Goal: Find specific page/section: Find specific page/section

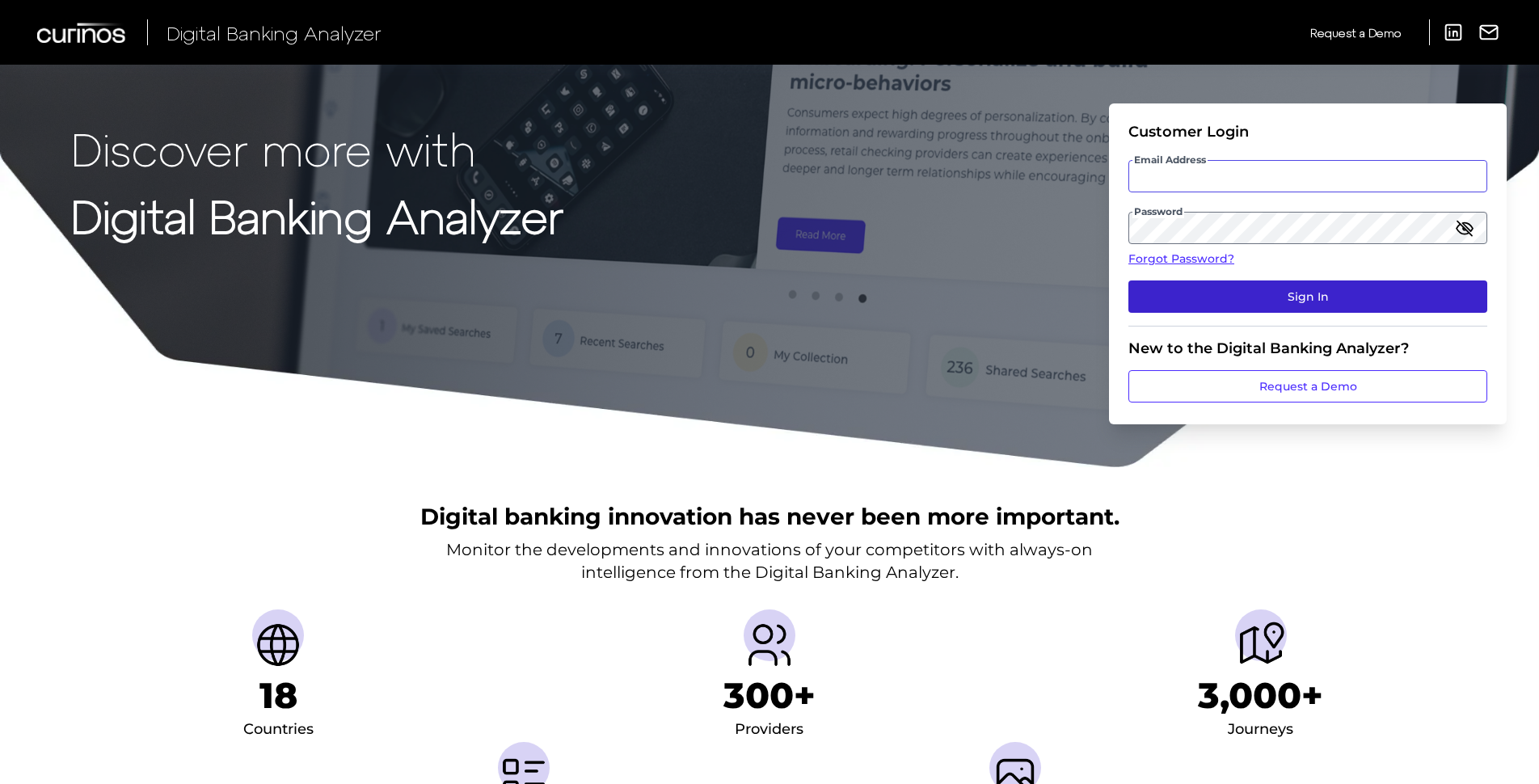
type input "[PERSON_NAME][EMAIL_ADDRESS][PERSON_NAME][DOMAIN_NAME]"
click at [1306, 289] on button "Sign In" at bounding box center [1308, 296] width 359 height 33
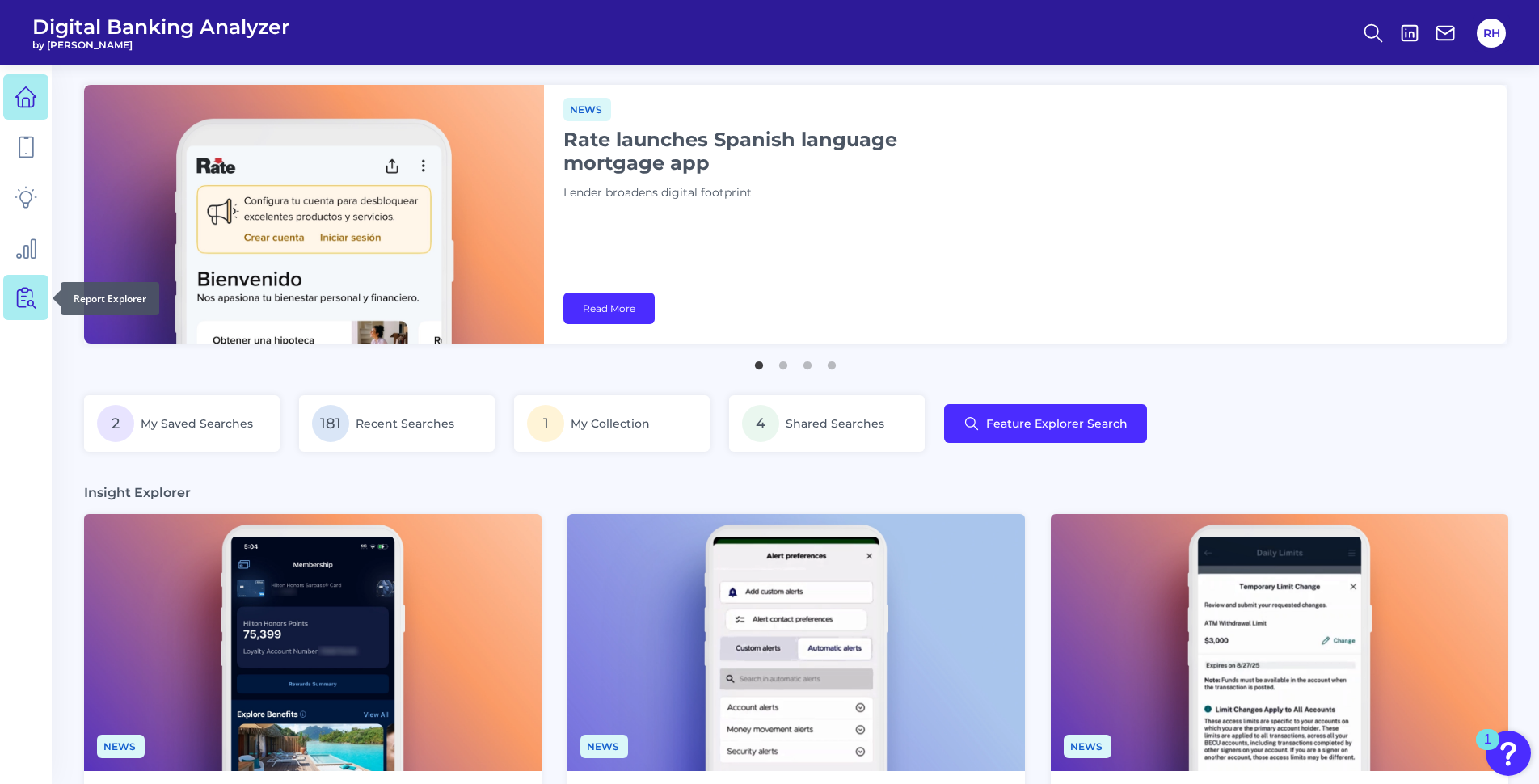
click at [16, 290] on icon at bounding box center [26, 297] width 22 height 22
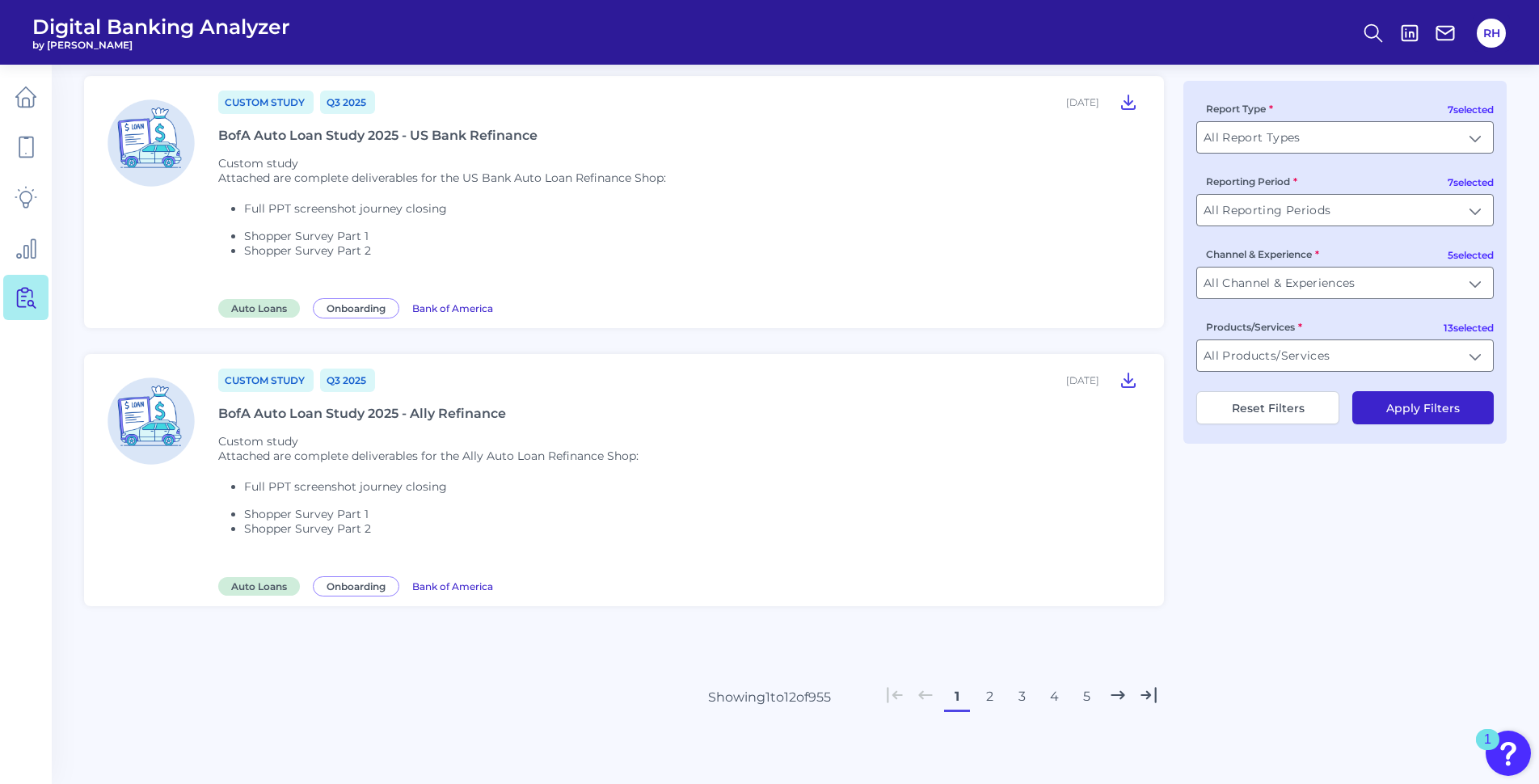
scroll to position [2099, 0]
click at [993, 697] on button "2" at bounding box center [990, 695] width 26 height 26
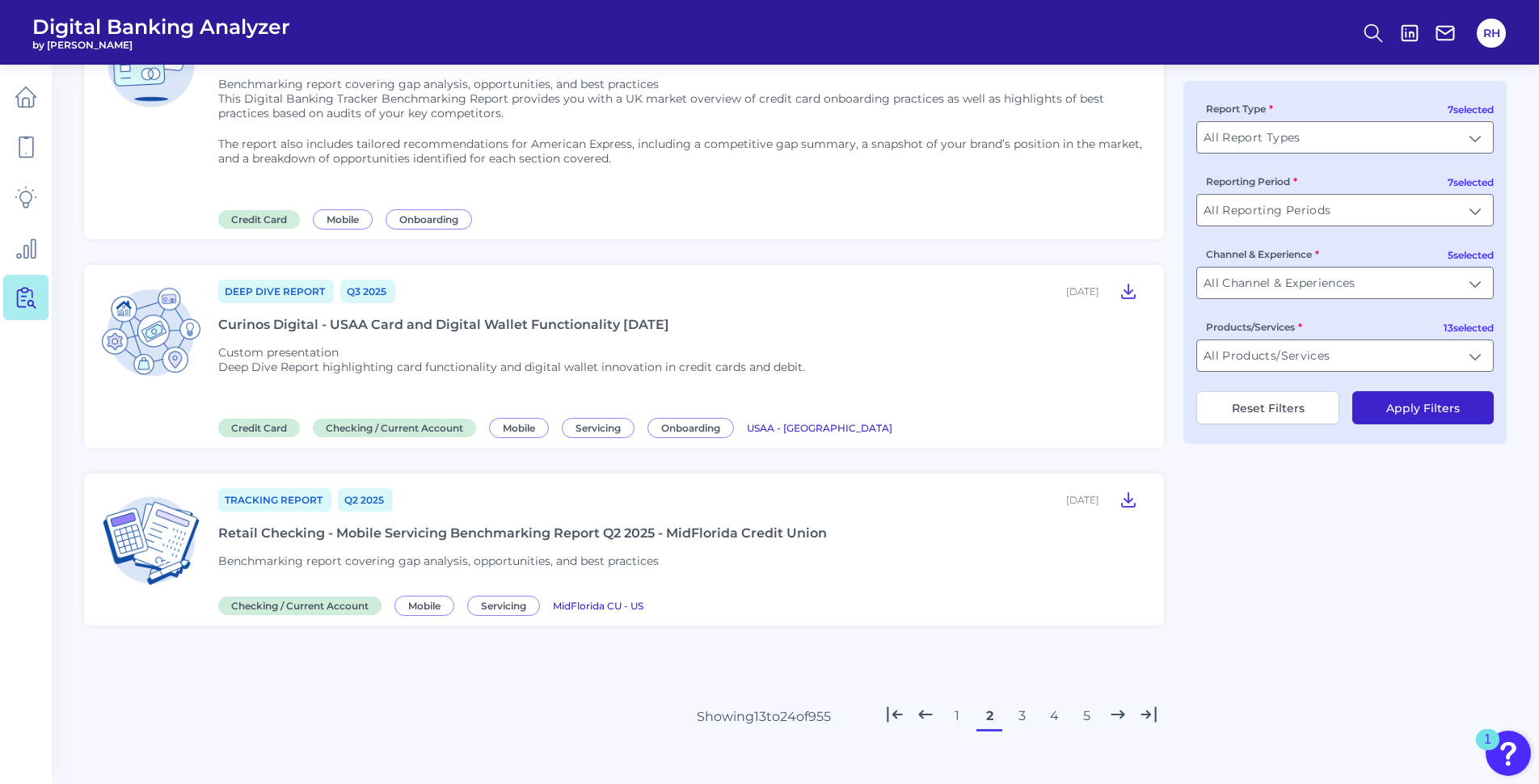
scroll to position [1920, 0]
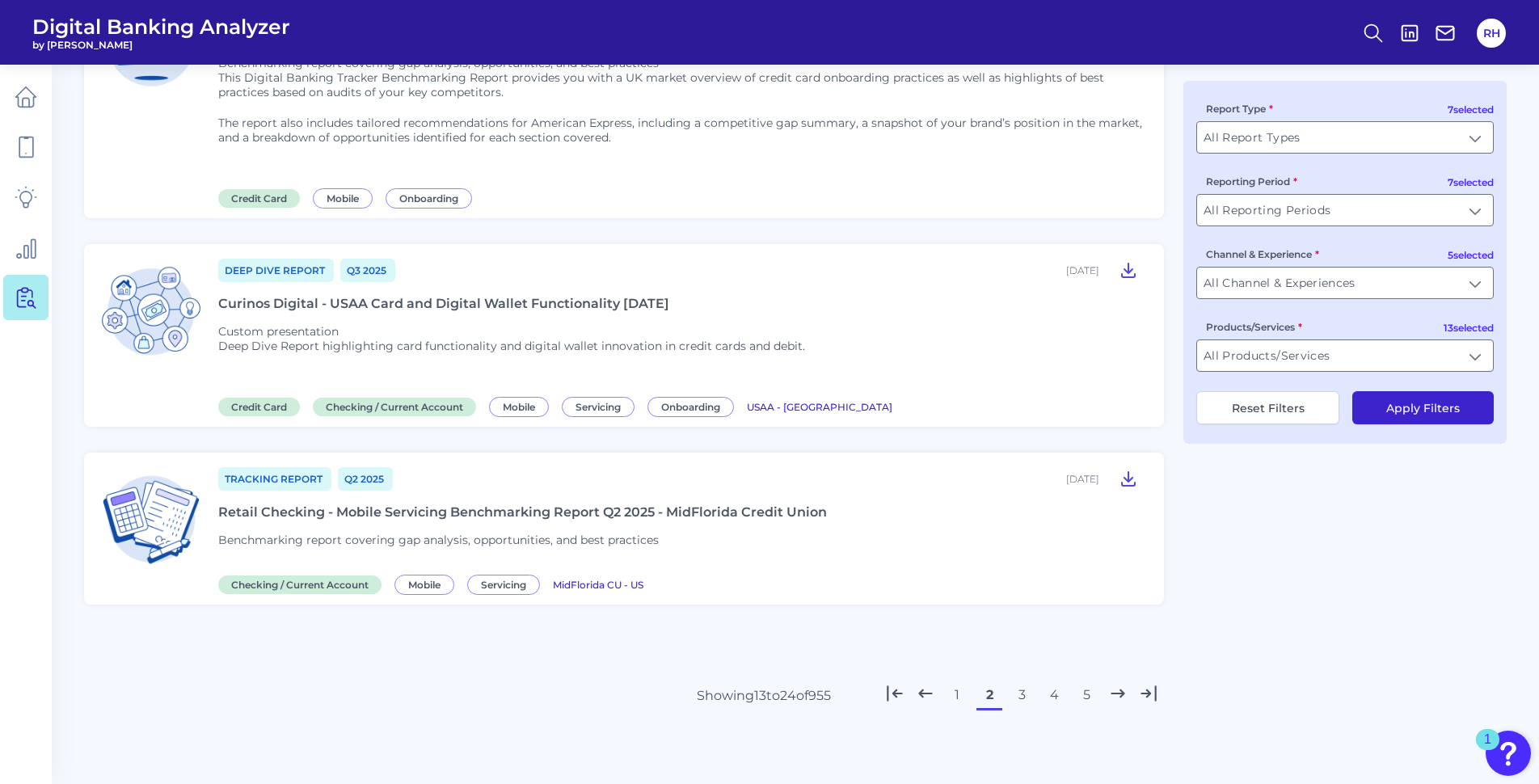
click at [1022, 703] on button "3" at bounding box center [1021, 695] width 26 height 26
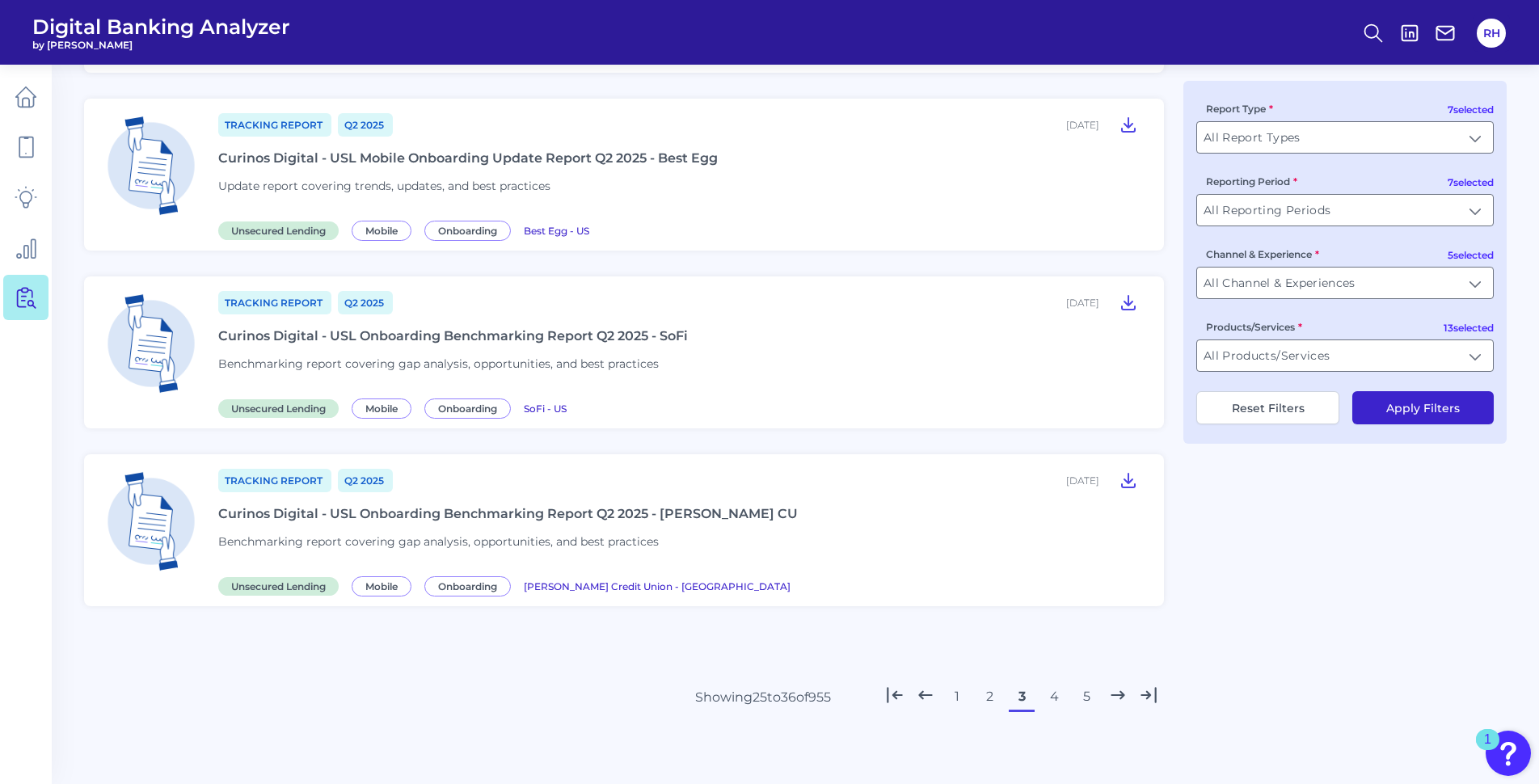
scroll to position [1725, 0]
click at [1056, 692] on button "4" at bounding box center [1054, 695] width 26 height 26
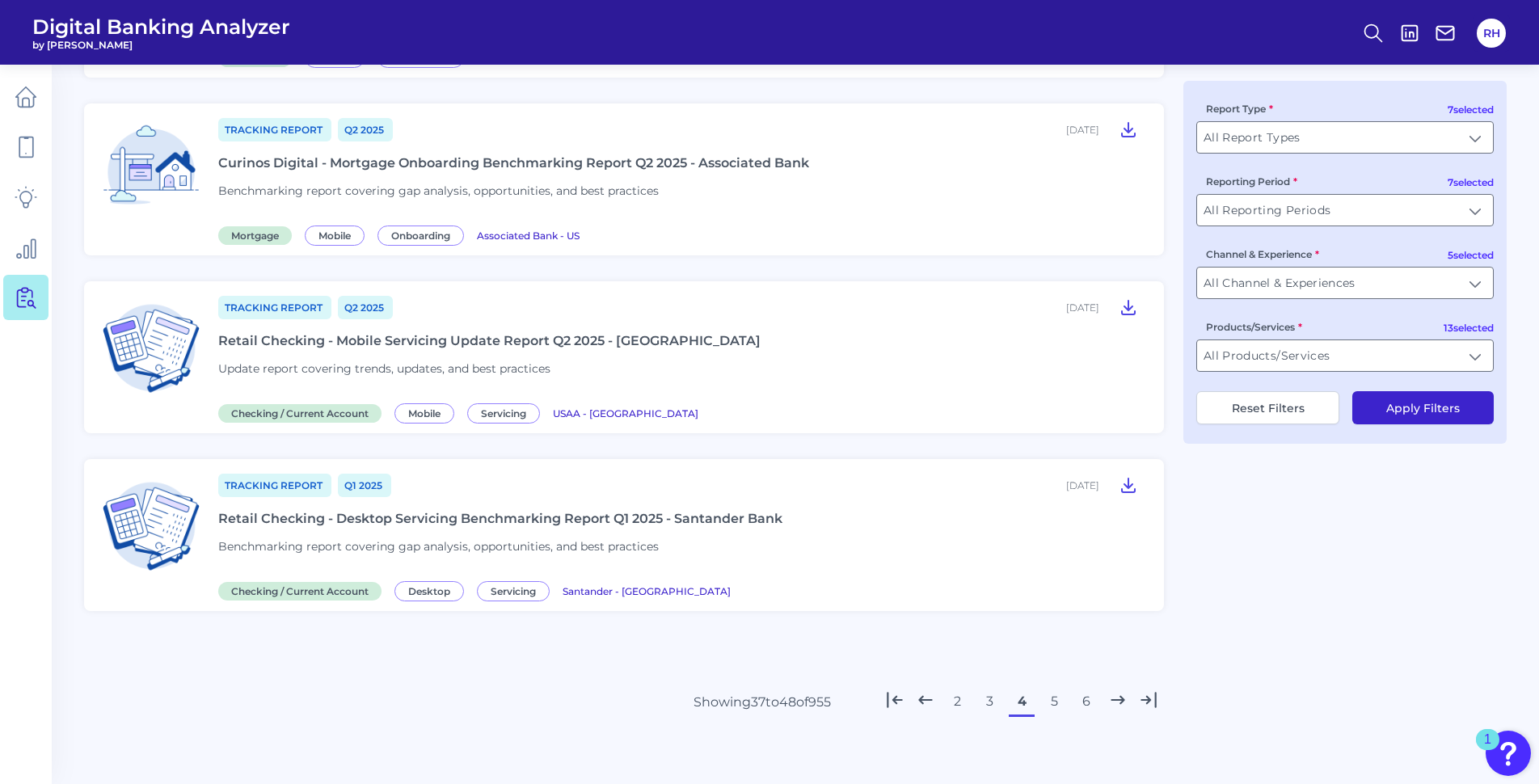
scroll to position [1666, 0]
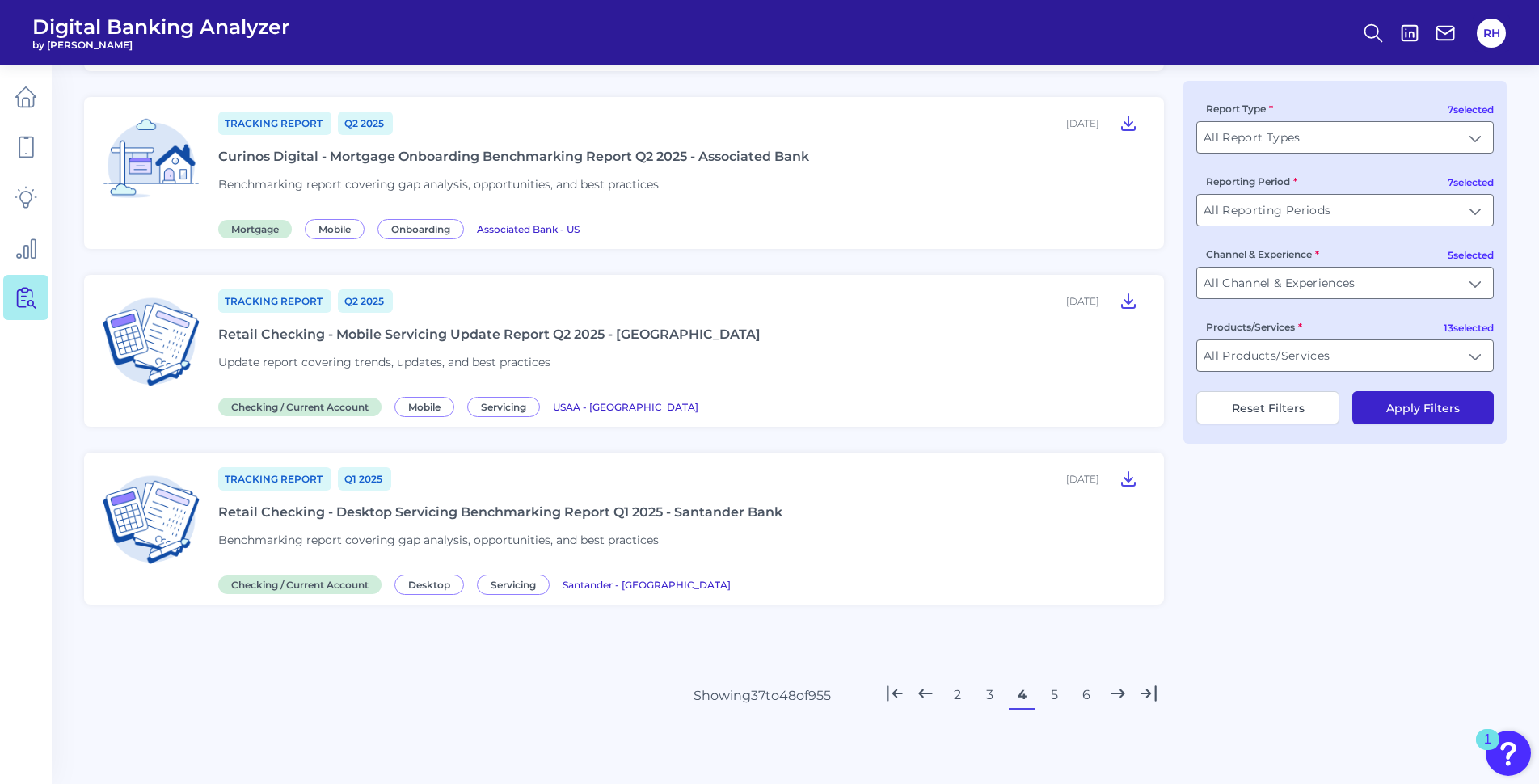
click at [1056, 698] on button "5" at bounding box center [1054, 695] width 26 height 26
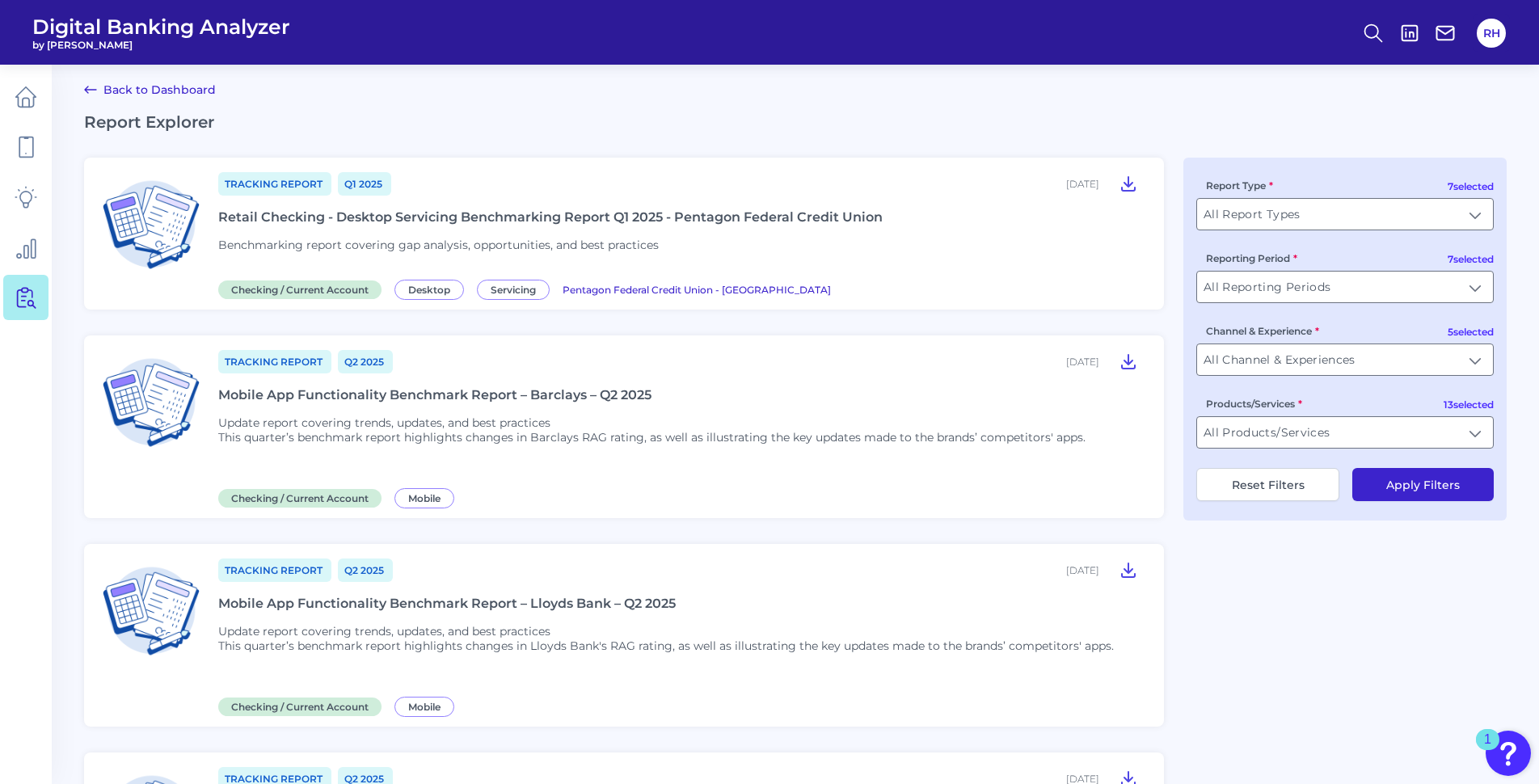
scroll to position [0, 0]
